Goal: Transaction & Acquisition: Purchase product/service

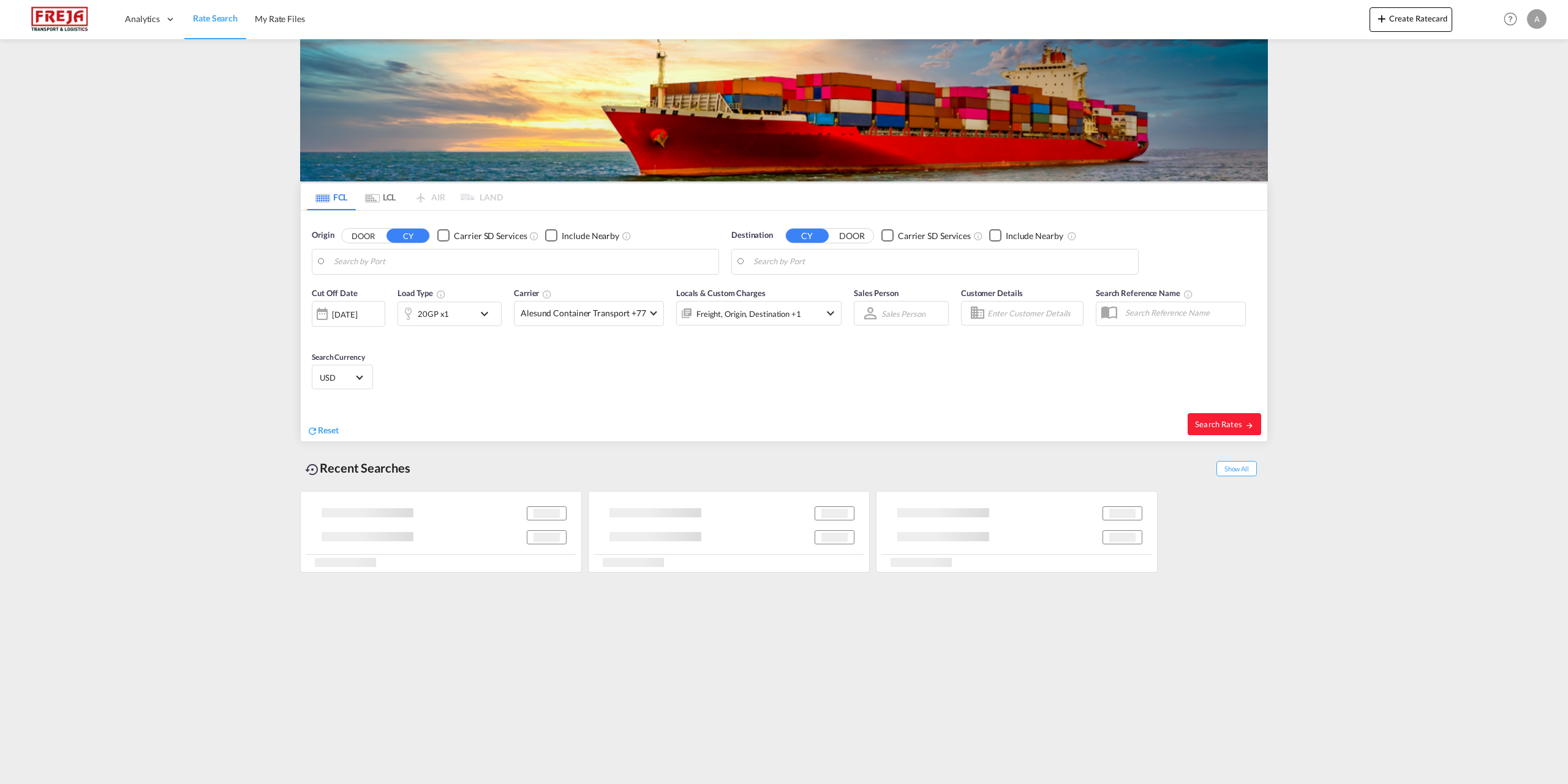
type input "Fredericia, DKFRC"
type input "Jeddah, SAJED"
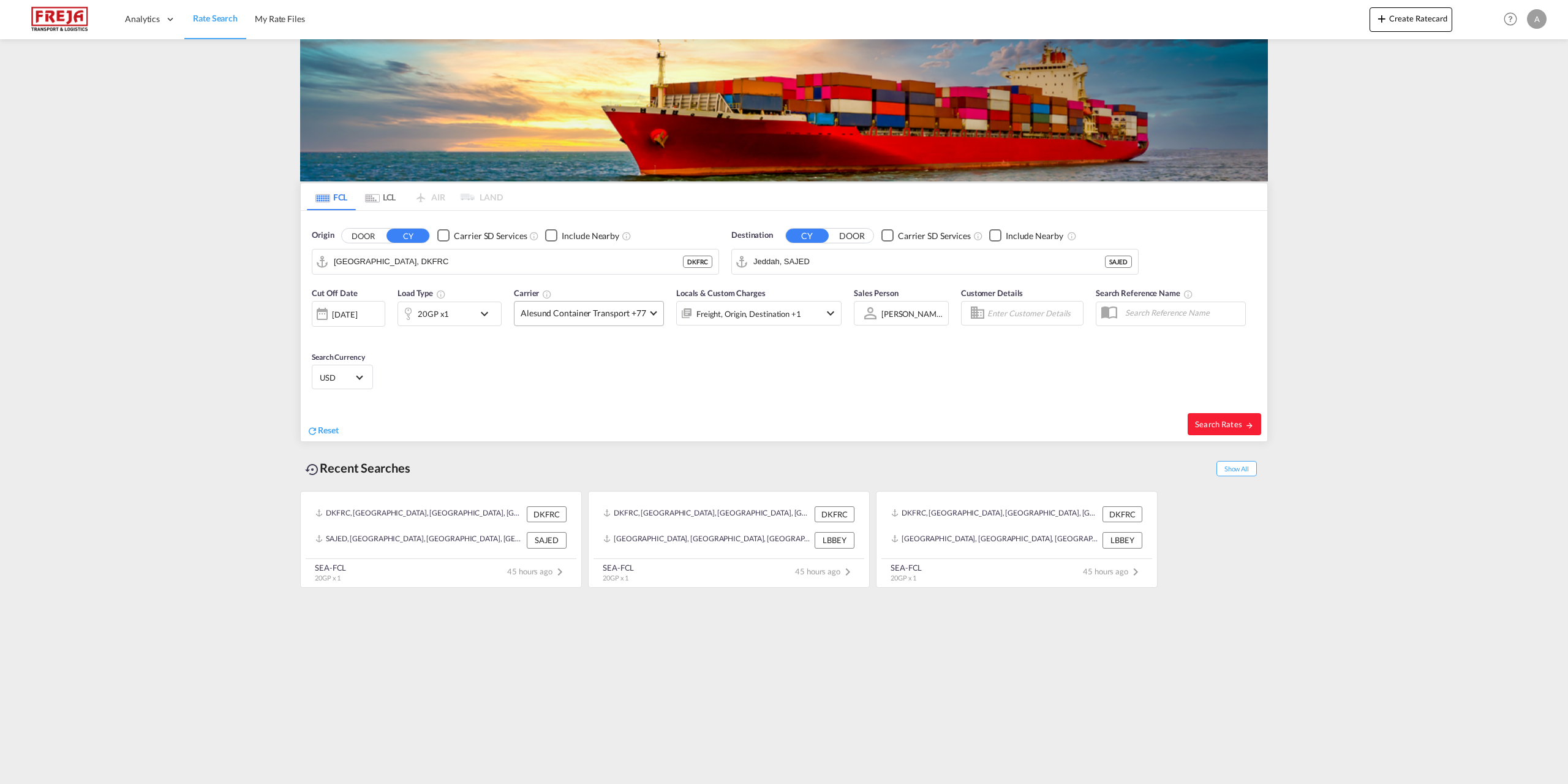
click at [654, 312] on span at bounding box center [654, 312] width 7 height 7
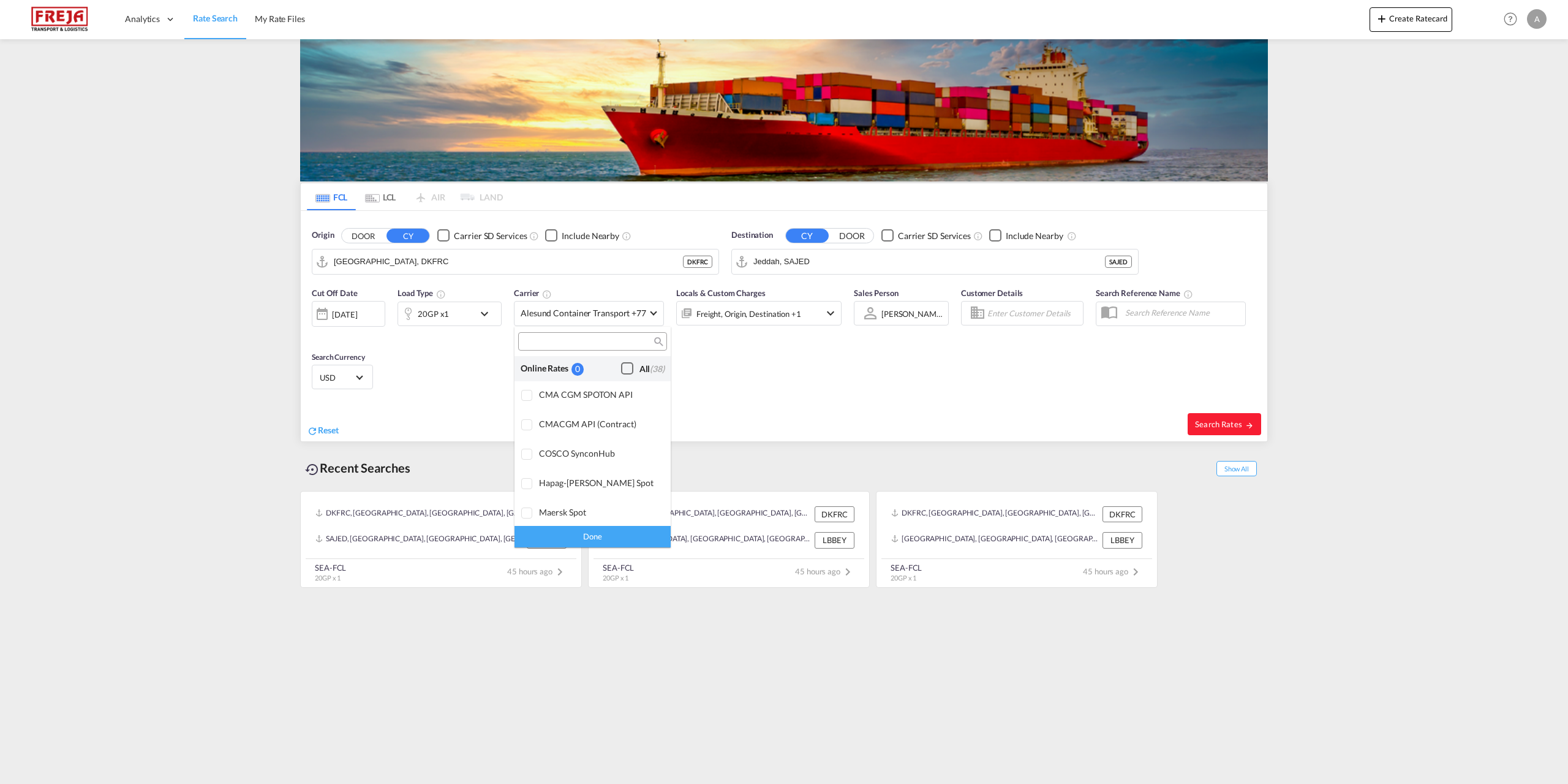
click at [621, 374] on div "Checkbox No Ink" at bounding box center [627, 368] width 12 height 12
click at [408, 260] on md-backdrop at bounding box center [784, 392] width 1568 height 784
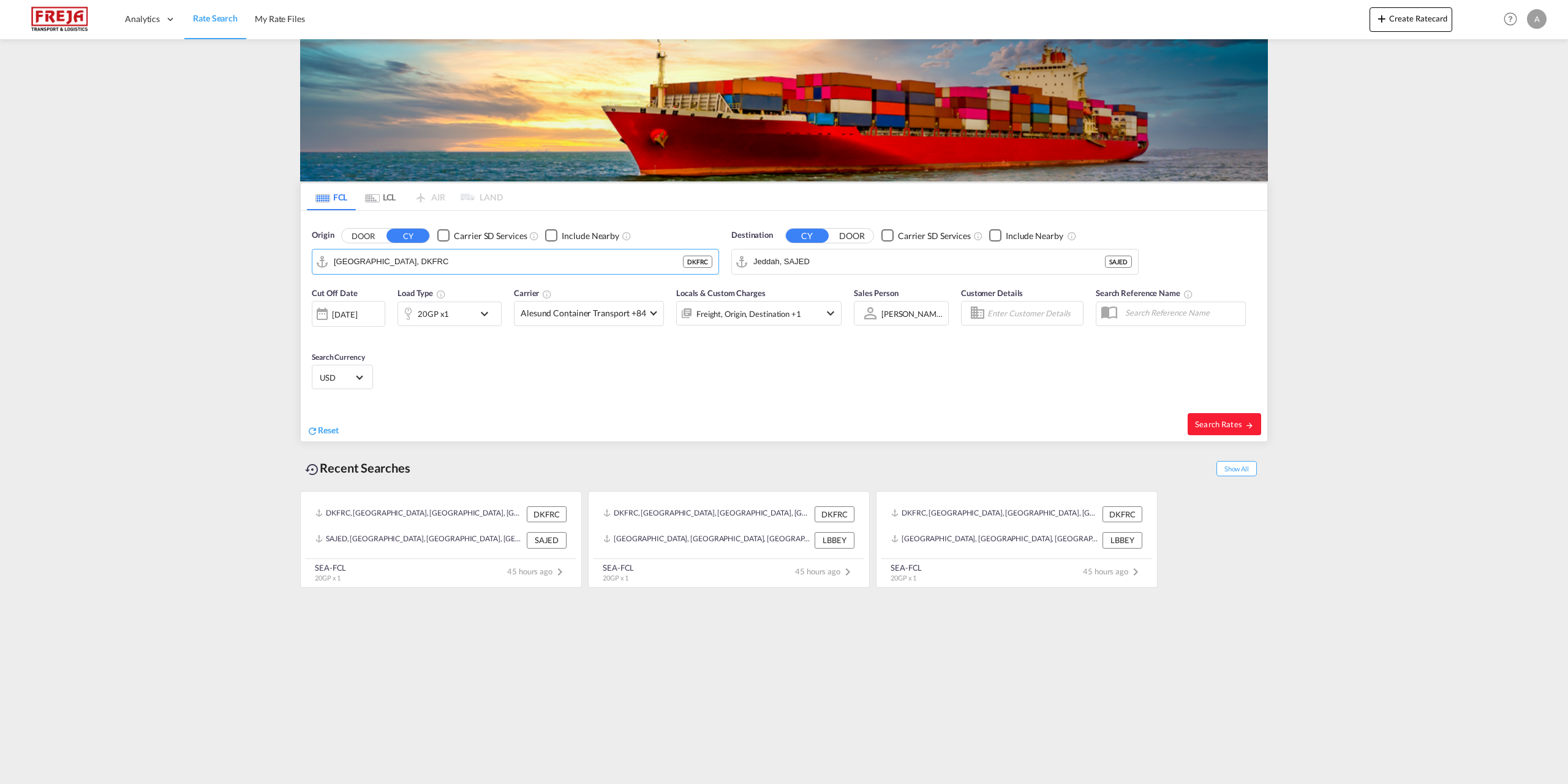
drag, startPoint x: 408, startPoint y: 260, endPoint x: 237, endPoint y: 260, distance: 171.0
click at [237, 260] on md-content "Analytics Reports Dashboard Rate Search My Rate Files Create Ratecard Help Reso…" at bounding box center [784, 392] width 1568 height 784
click at [363, 293] on div "Aarhus Denmark DKAAR" at bounding box center [428, 296] width 233 height 37
type input "[GEOGRAPHIC_DATA], [GEOGRAPHIC_DATA]"
click at [886, 263] on input "Jeddah, SAJED" at bounding box center [943, 262] width 378 height 18
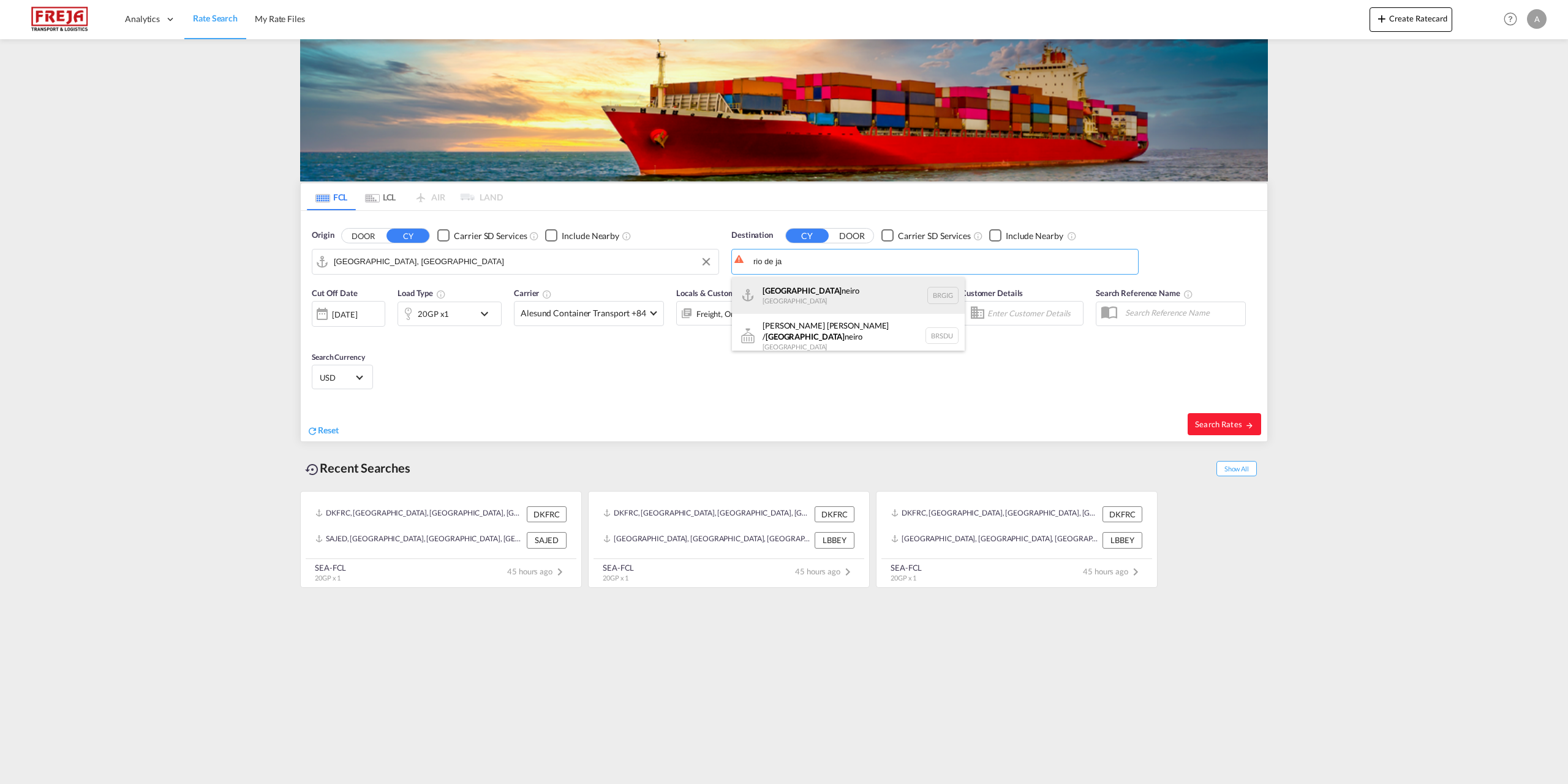
click at [811, 287] on div "Rio de Ja neiro Brazil BRGIG" at bounding box center [848, 296] width 233 height 37
type input "Rio de Janeiro, BRGIG"
click at [486, 311] on md-icon "icon-chevron-down" at bounding box center [487, 313] width 21 height 15
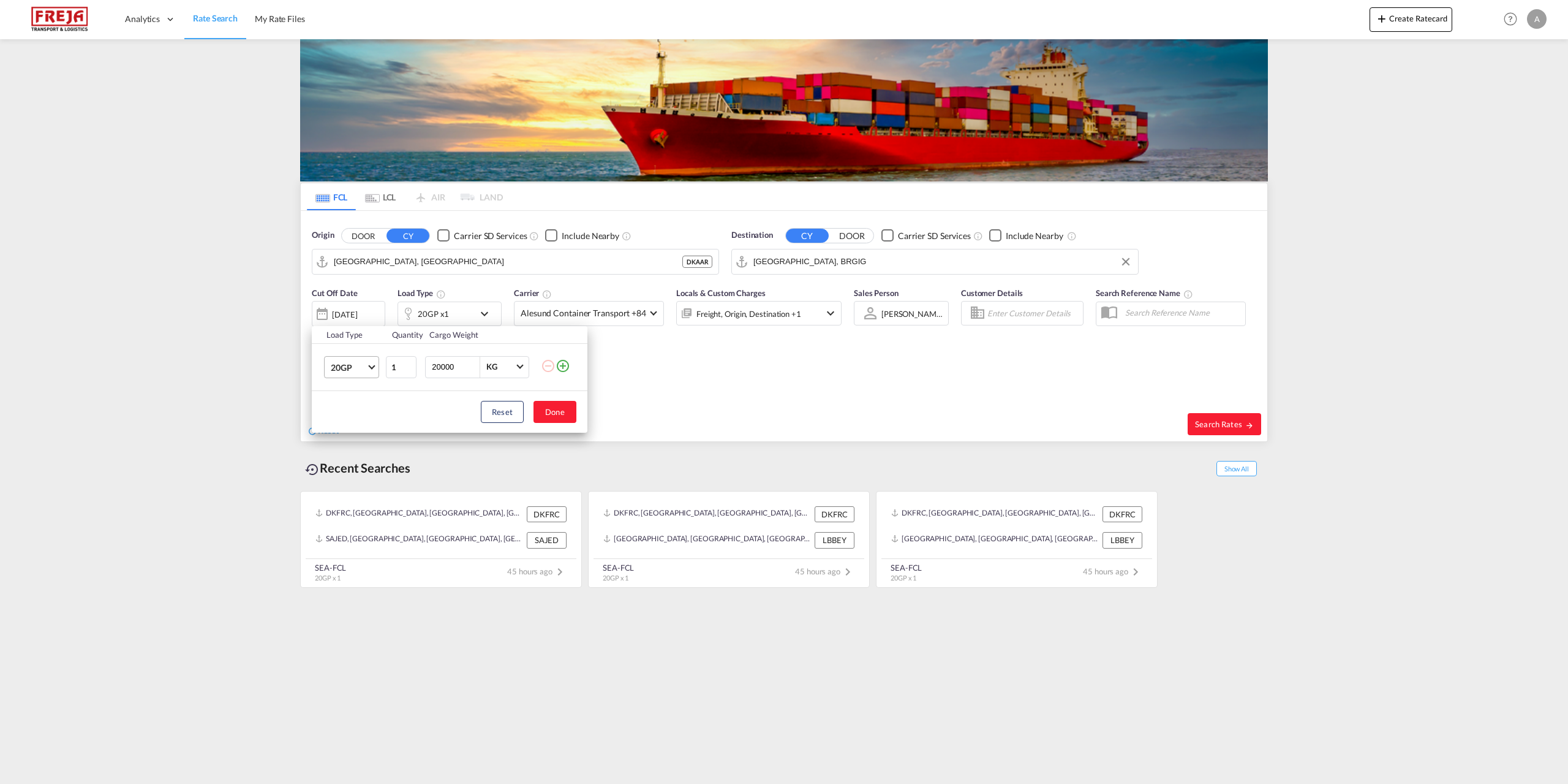
click at [374, 372] on md-select-value "20GP" at bounding box center [355, 367] width 49 height 21
click at [355, 425] on md-option "40HC" at bounding box center [362, 426] width 83 height 30
click at [554, 418] on button "Done" at bounding box center [554, 412] width 43 height 22
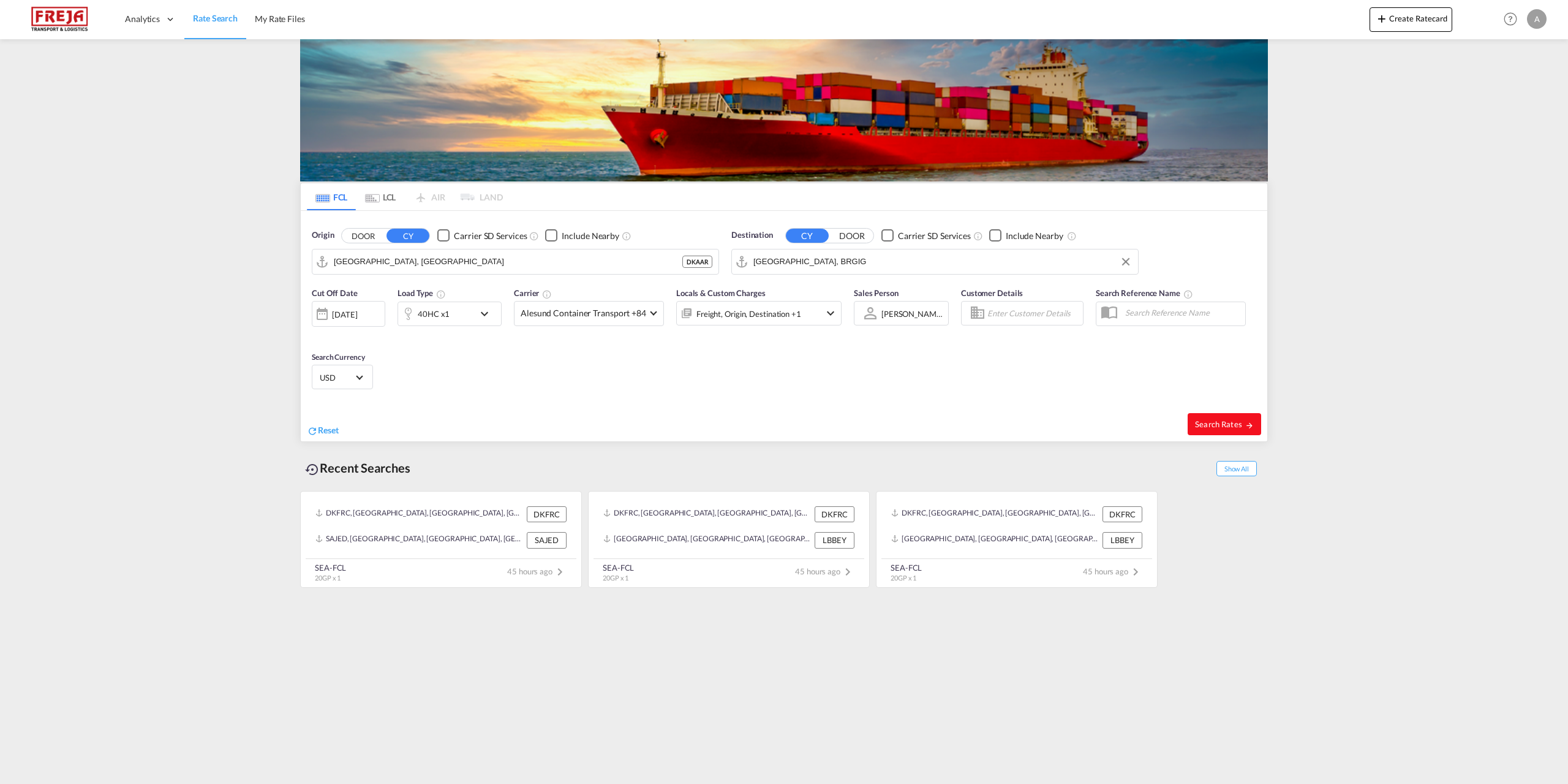
click at [1220, 428] on span "Search Rates" at bounding box center [1225, 424] width 59 height 10
type input "DKAAR to BRGIG / 1 Sep 2025"
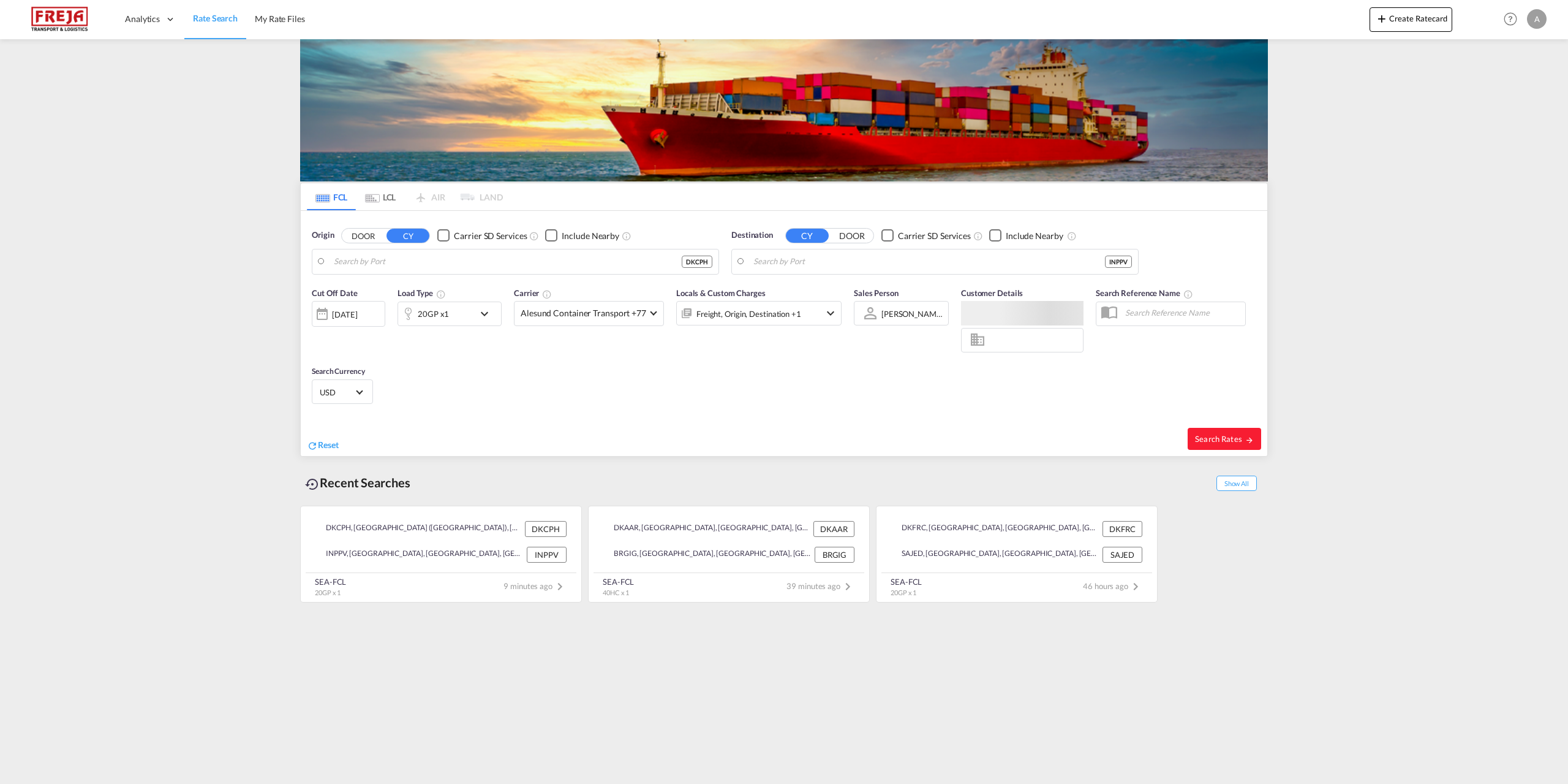
type input "[GEOGRAPHIC_DATA] ([GEOGRAPHIC_DATA]), DKCPH"
type input "Port Pipavav, INPPV"
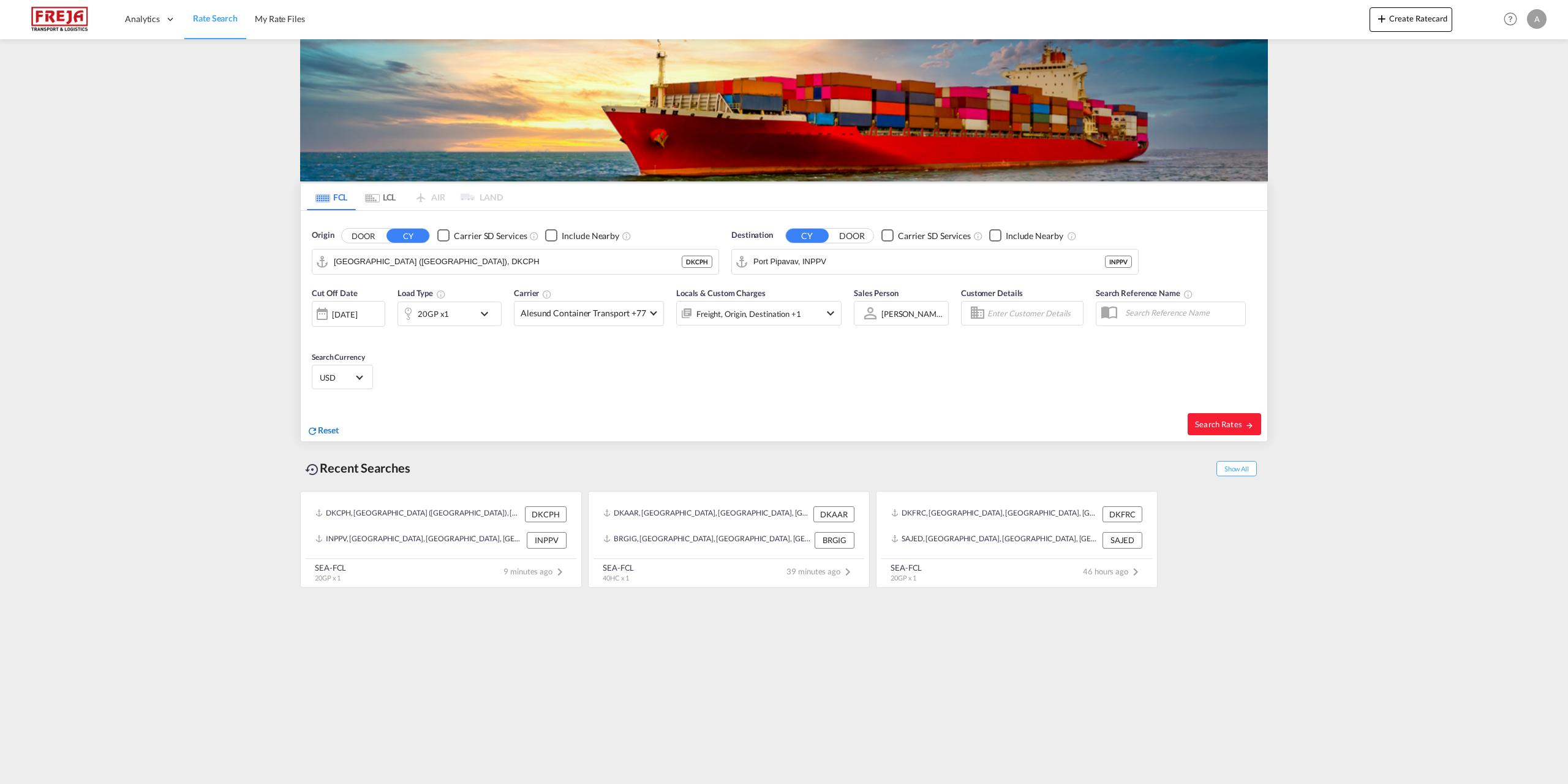
click at [322, 430] on span "Reset" at bounding box center [329, 429] width 21 height 11
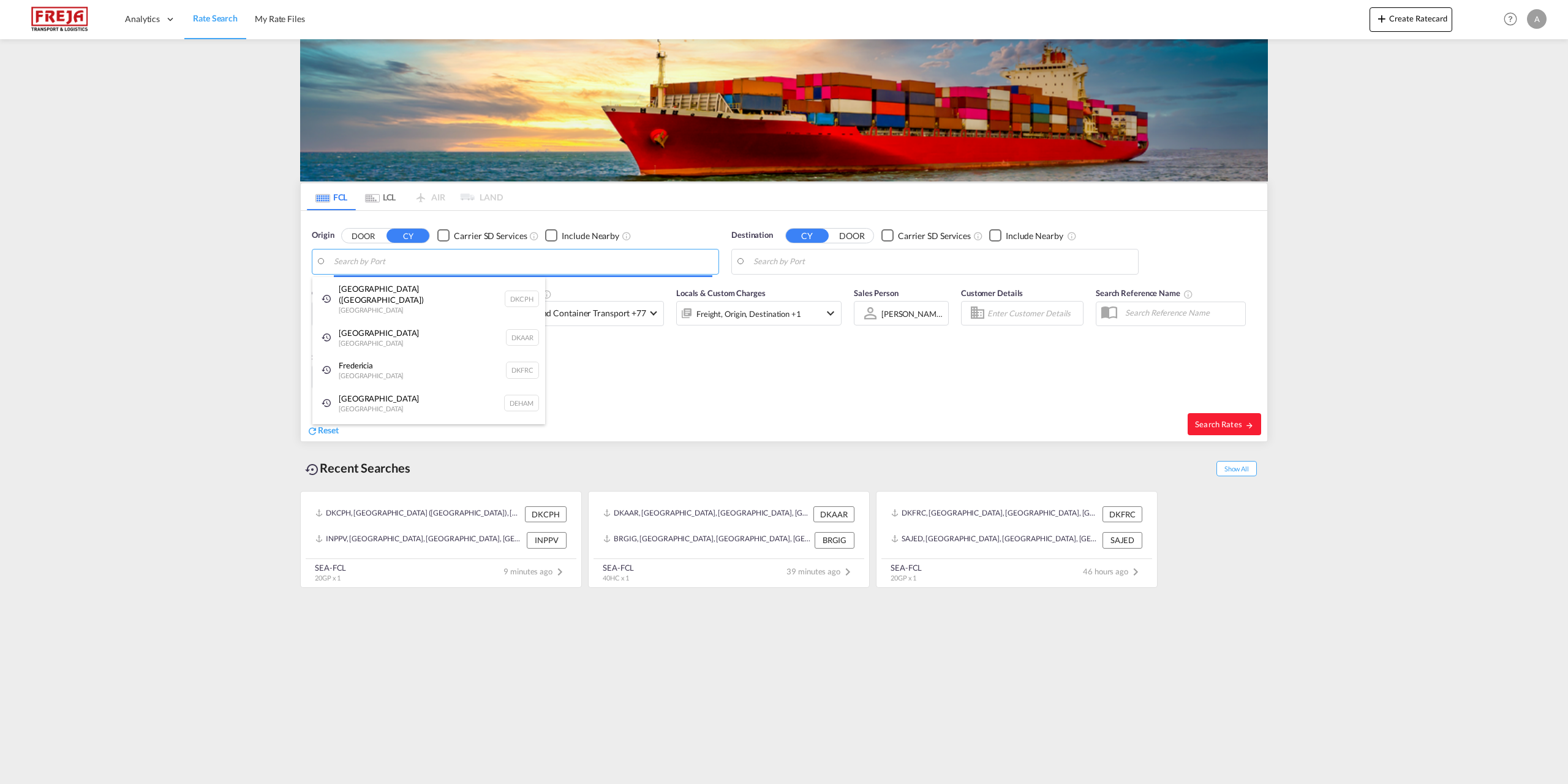
click at [498, 256] on body "Analytics Reports Dashboard Rate Search My Rate Files Analytics" at bounding box center [784, 392] width 1568 height 784
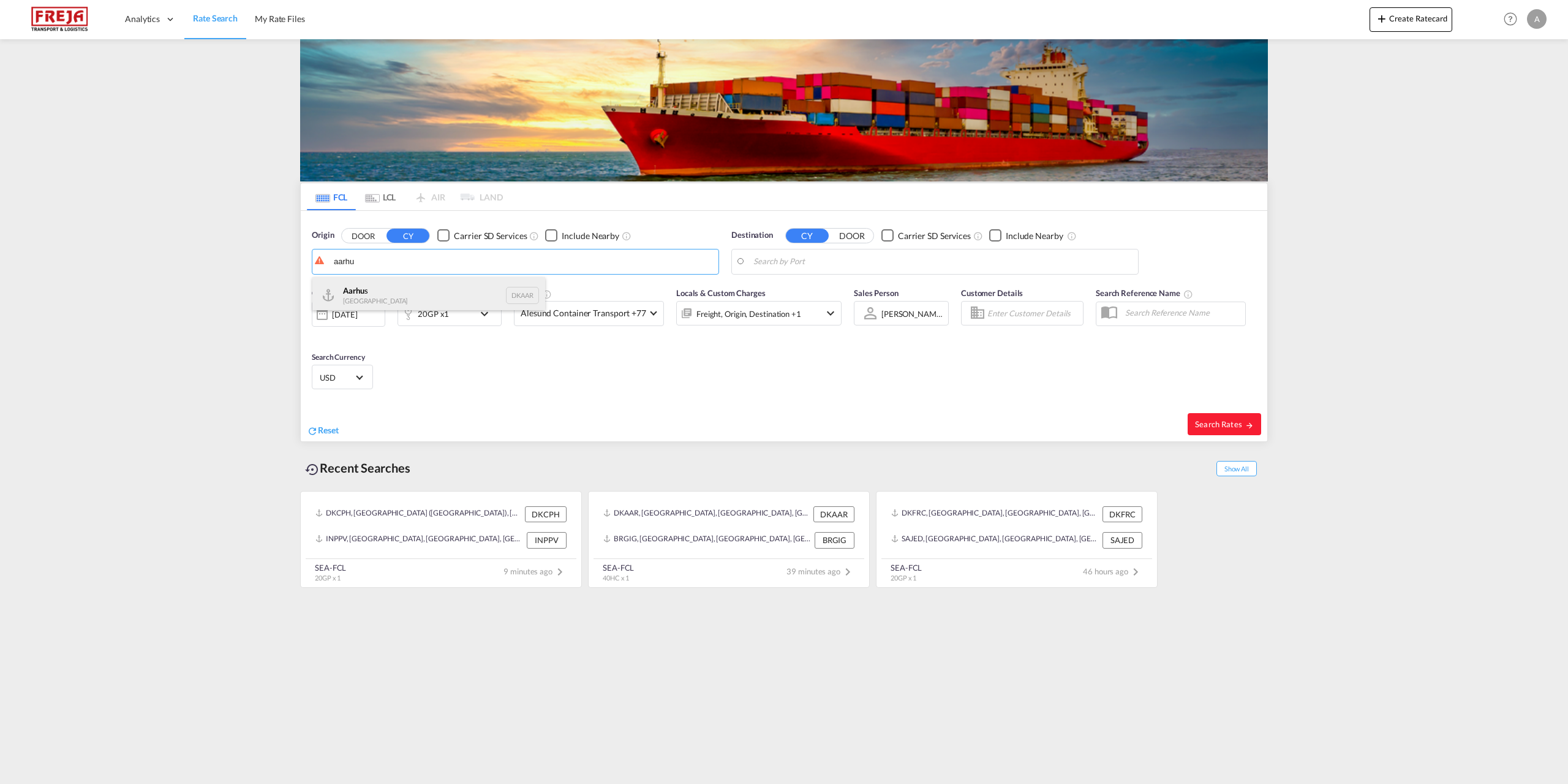
click at [425, 288] on div "Aarhu s Denmark DKAAR" at bounding box center [428, 296] width 233 height 37
type input "[GEOGRAPHIC_DATA], [GEOGRAPHIC_DATA]"
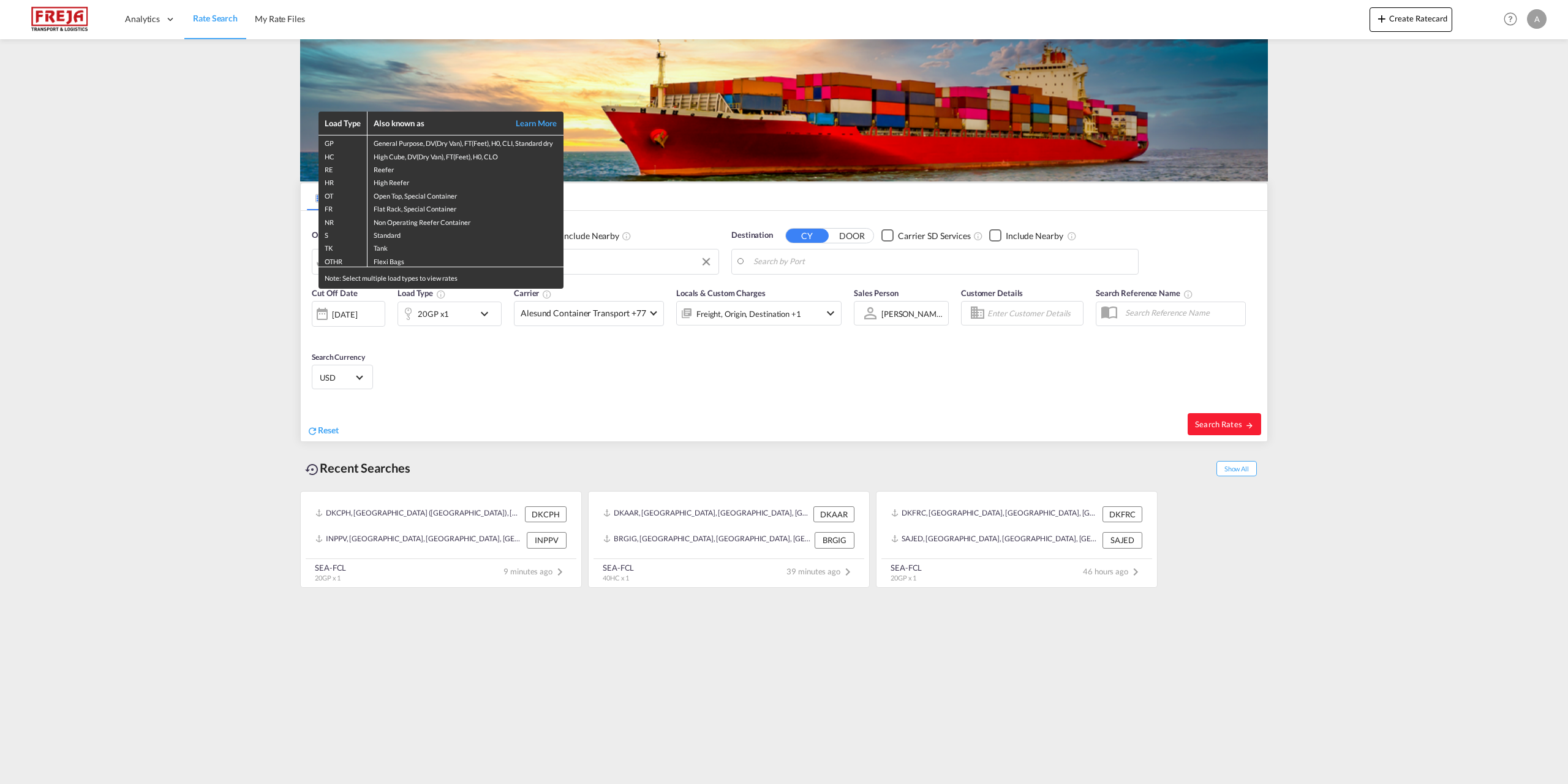
click at [949, 263] on div "Load Type Also known as Learn More GP General Purpose, DV(Dry Van), FT(Feet), H…" at bounding box center [784, 392] width 1568 height 784
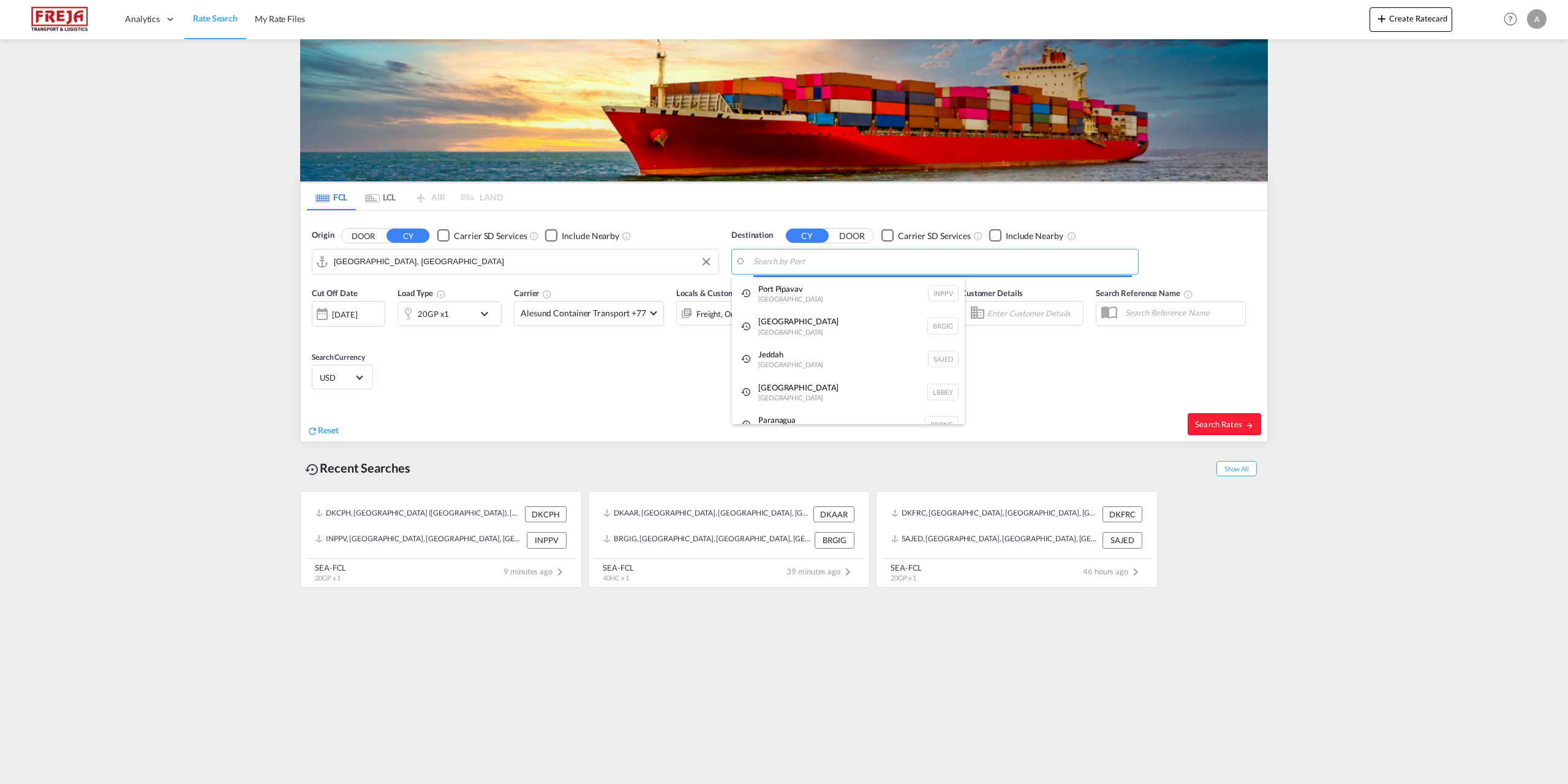
click at [949, 263] on body "Analytics Reports Dashboard Rate Search My Rate Files Analytics" at bounding box center [784, 392] width 1568 height 784
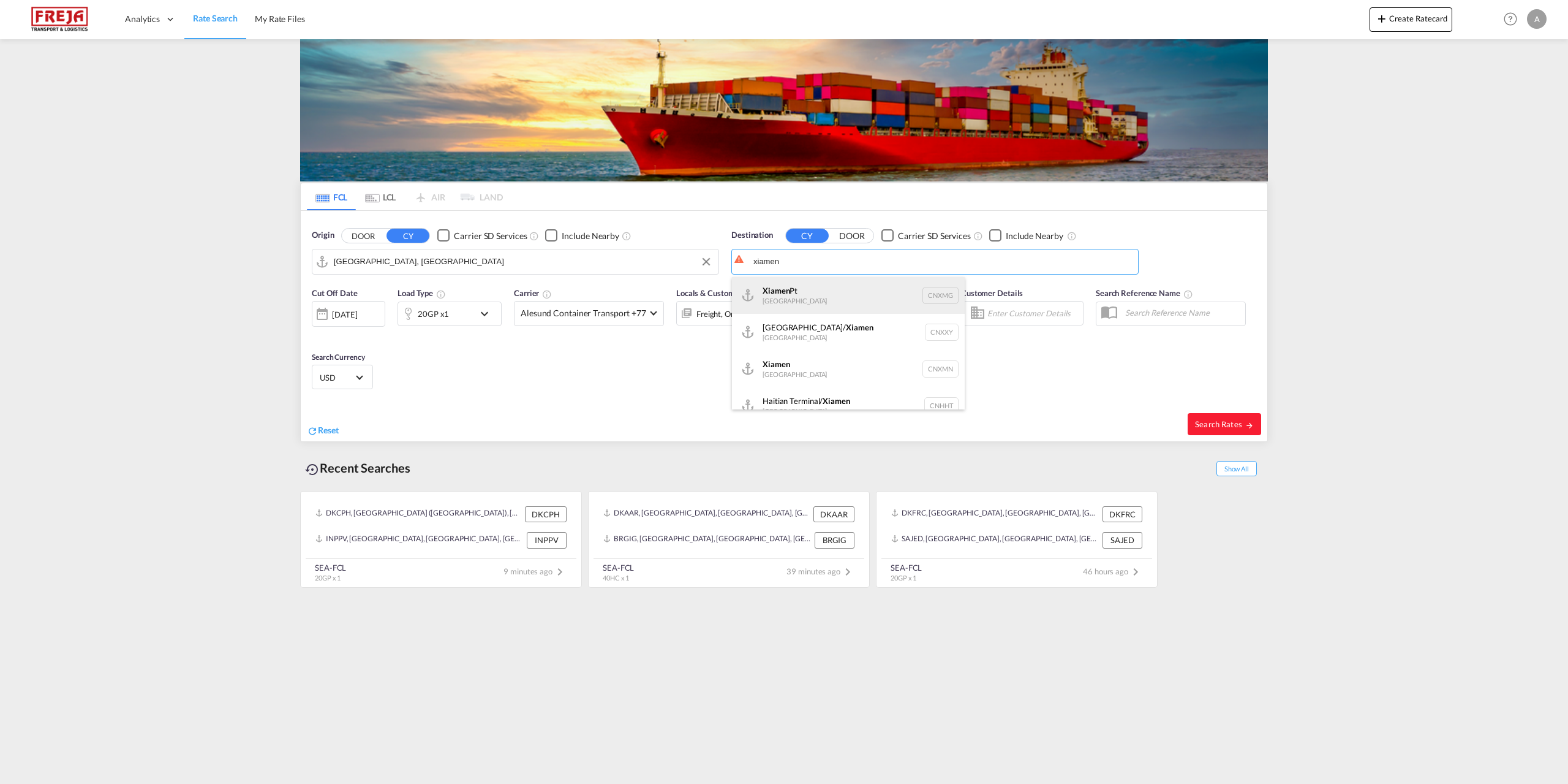
click at [781, 299] on div "Xiamen Pt [GEOGRAPHIC_DATA] CNXMG" at bounding box center [848, 296] width 233 height 37
type input "Xiamen Pt, CNXMG"
click at [1221, 426] on span "Search Rates" at bounding box center [1225, 424] width 59 height 10
type input "DKAAR to CNXMG / [DATE]"
